Goal: Information Seeking & Learning: Learn about a topic

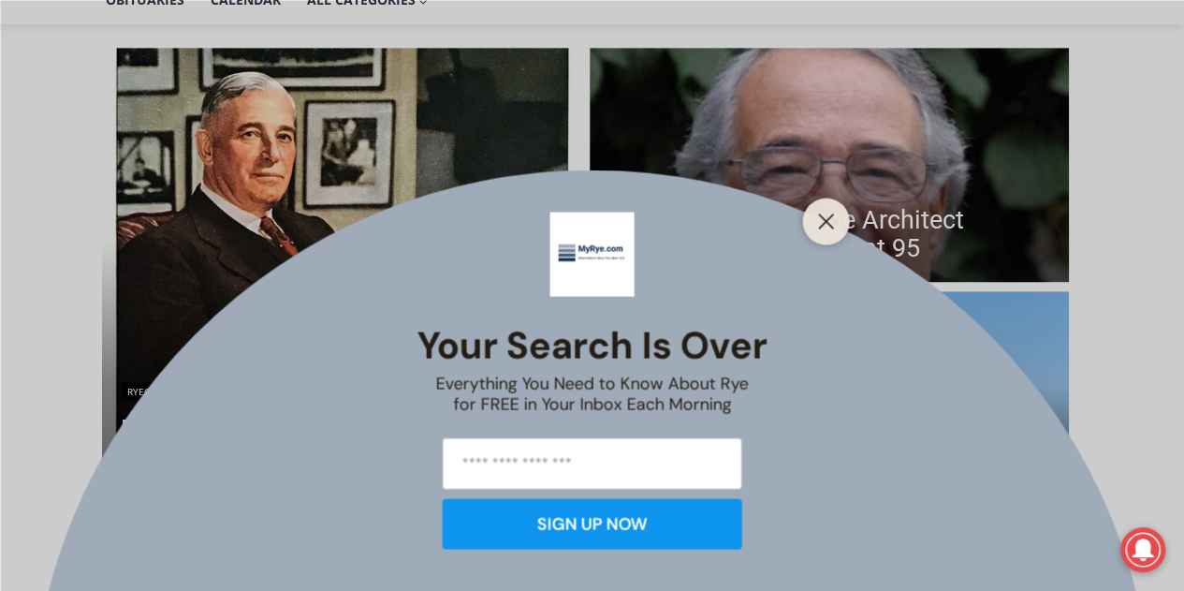
scroll to position [489, 0]
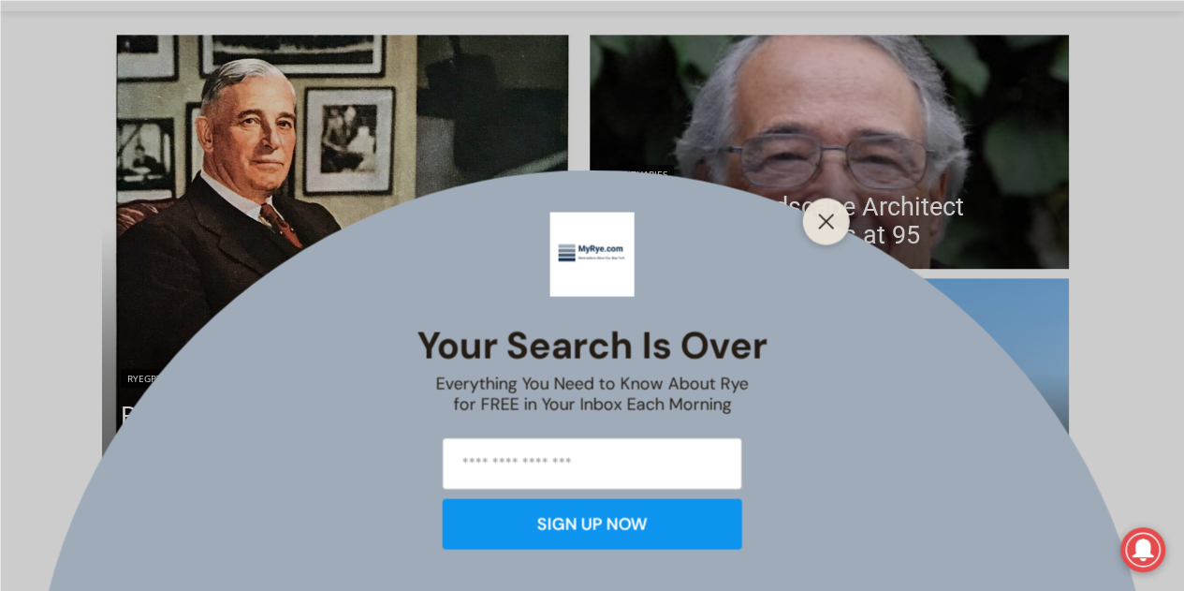
click at [826, 223] on line "Close" at bounding box center [825, 220] width 13 height 13
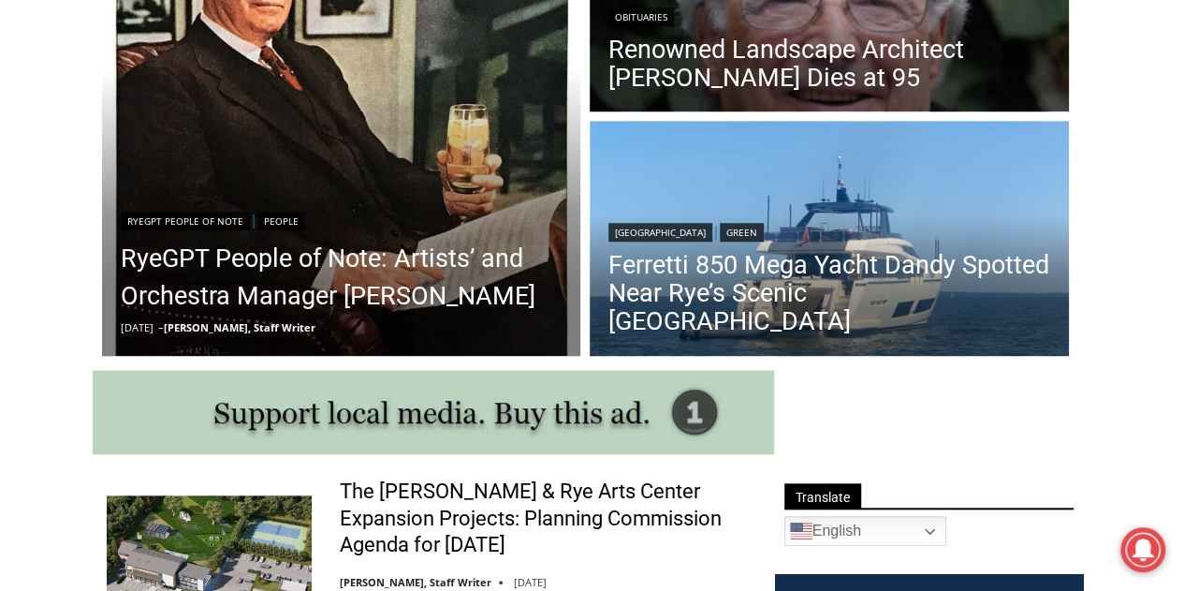
scroll to position [684, 0]
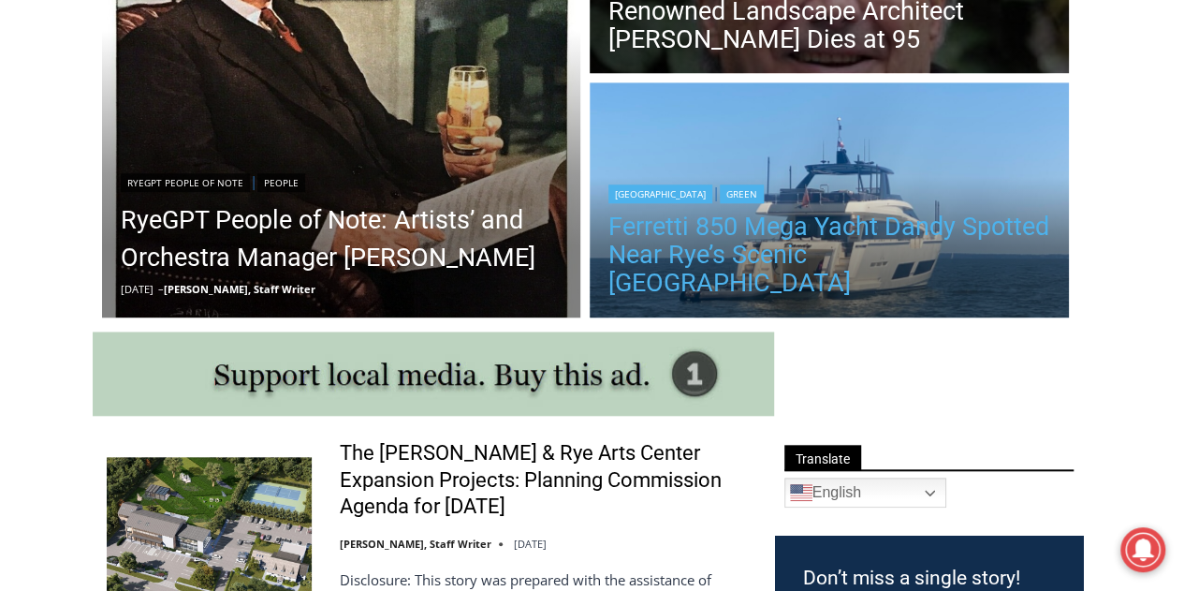
click at [805, 251] on link "Ferretti 850 Mega Yacht Dandy Spotted Near Rye’s Scenic [GEOGRAPHIC_DATA]" at bounding box center [829, 254] width 442 height 84
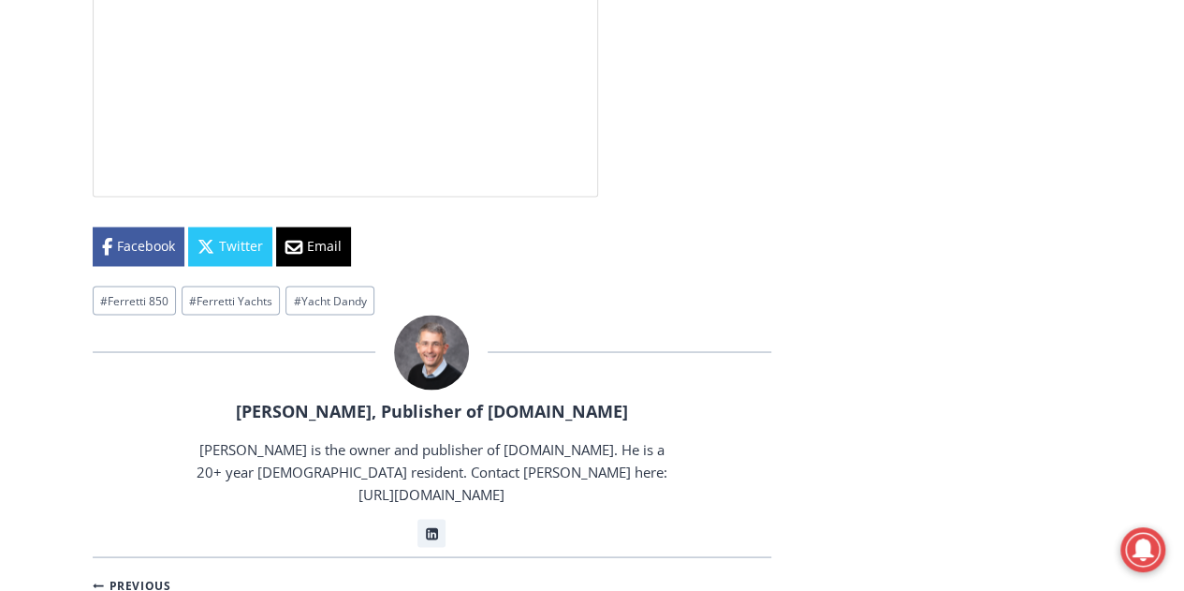
scroll to position [5075, 0]
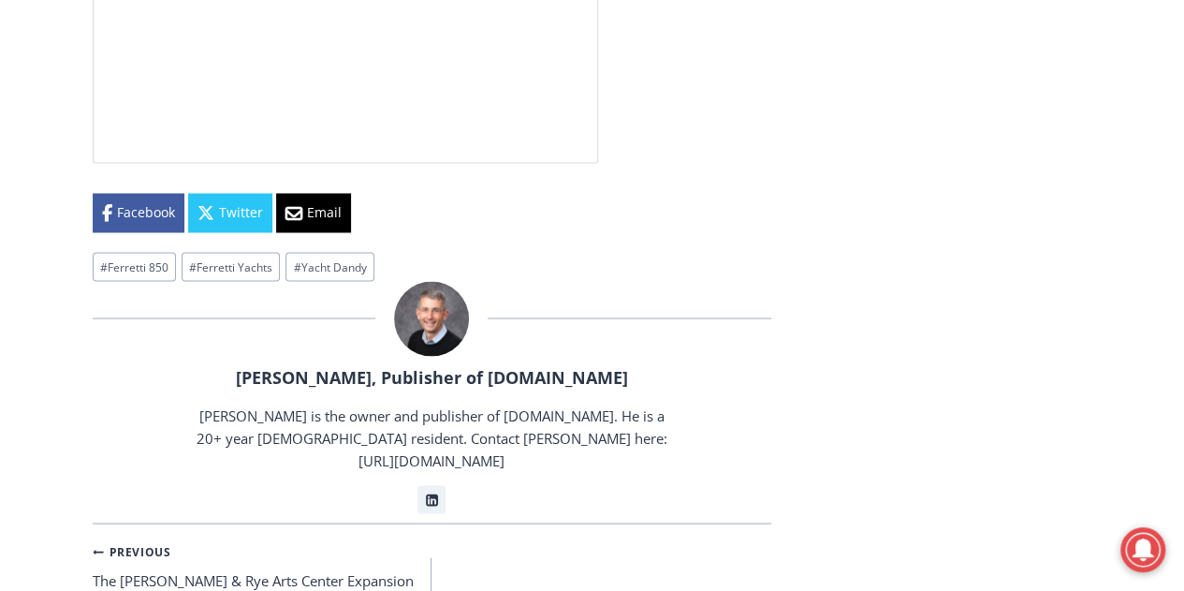
drag, startPoint x: 1197, startPoint y: 36, endPoint x: 1197, endPoint y: 421, distance: 385.6
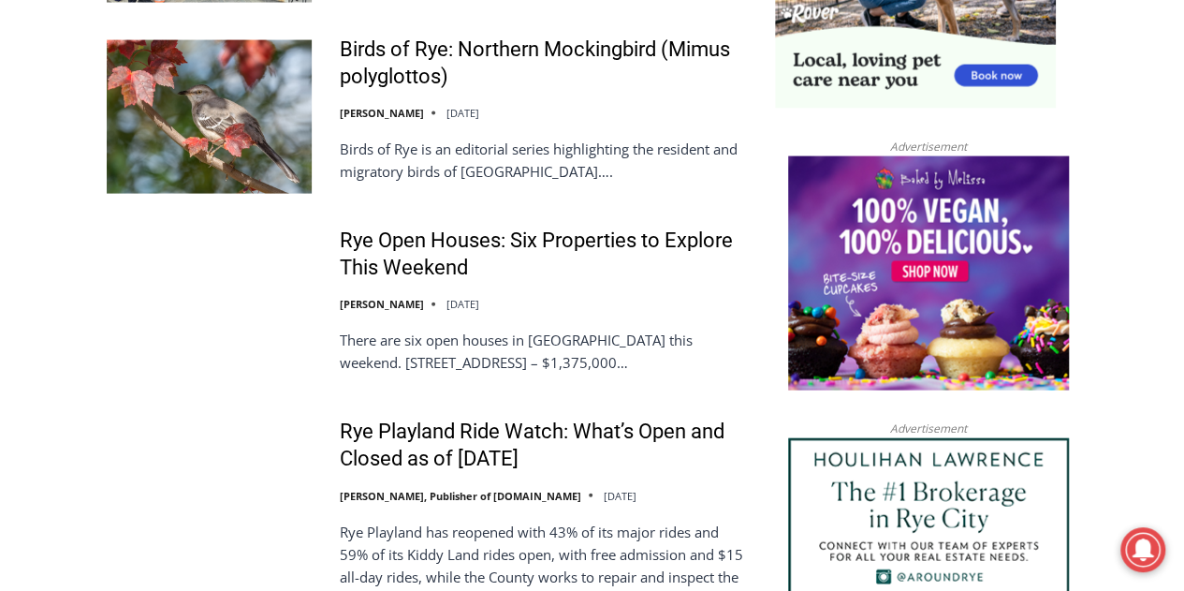
scroll to position [1977, 0]
